Goal: Task Accomplishment & Management: Manage account settings

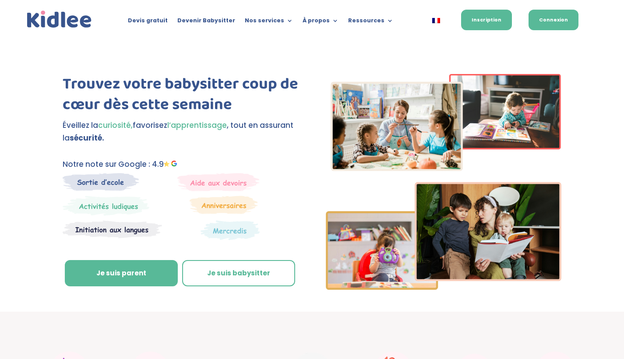
click at [549, 17] on link "Connexion" at bounding box center [553, 20] width 50 height 21
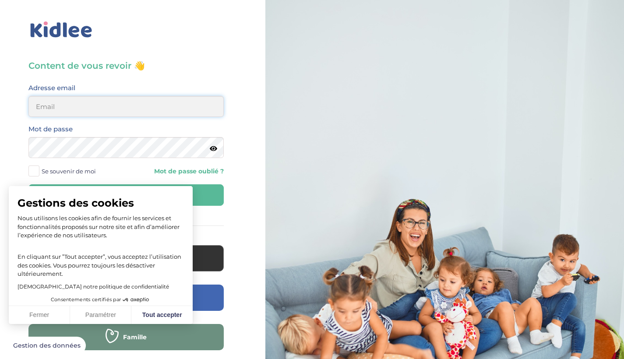
type input "keyci.traore@outlook.fr"
click at [126, 195] on button "Se connecter" at bounding box center [125, 194] width 195 height 21
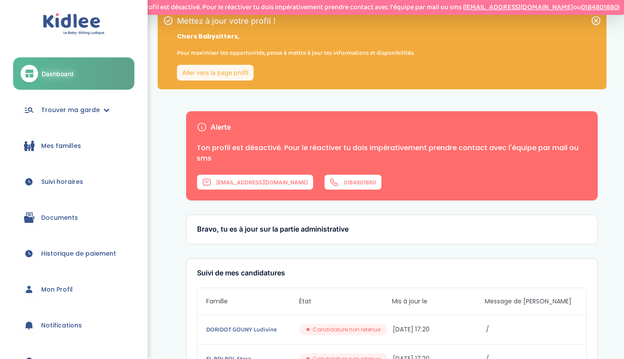
click at [80, 258] on link "Historique de paiement" at bounding box center [73, 254] width 121 height 32
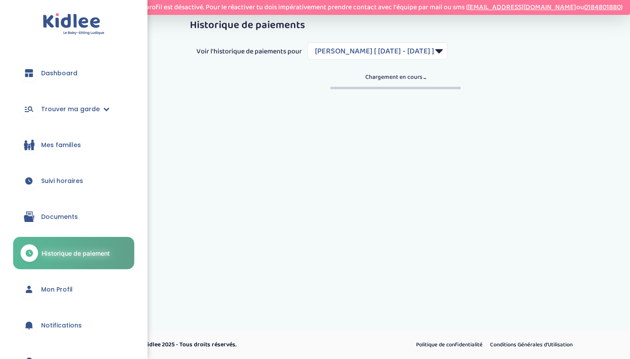
select select "1935"
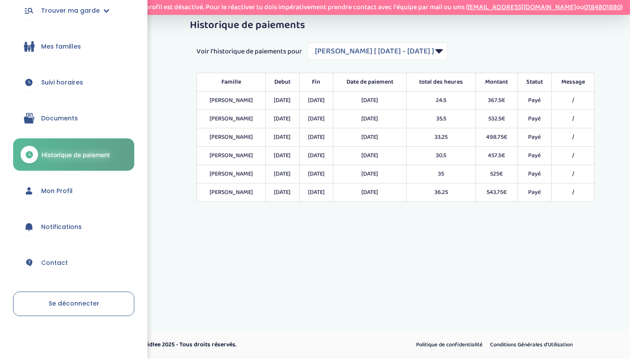
scroll to position [99, 0]
click at [86, 306] on span "Se déconnecter" at bounding box center [74, 303] width 51 height 9
